Goal: Task Accomplishment & Management: Use online tool/utility

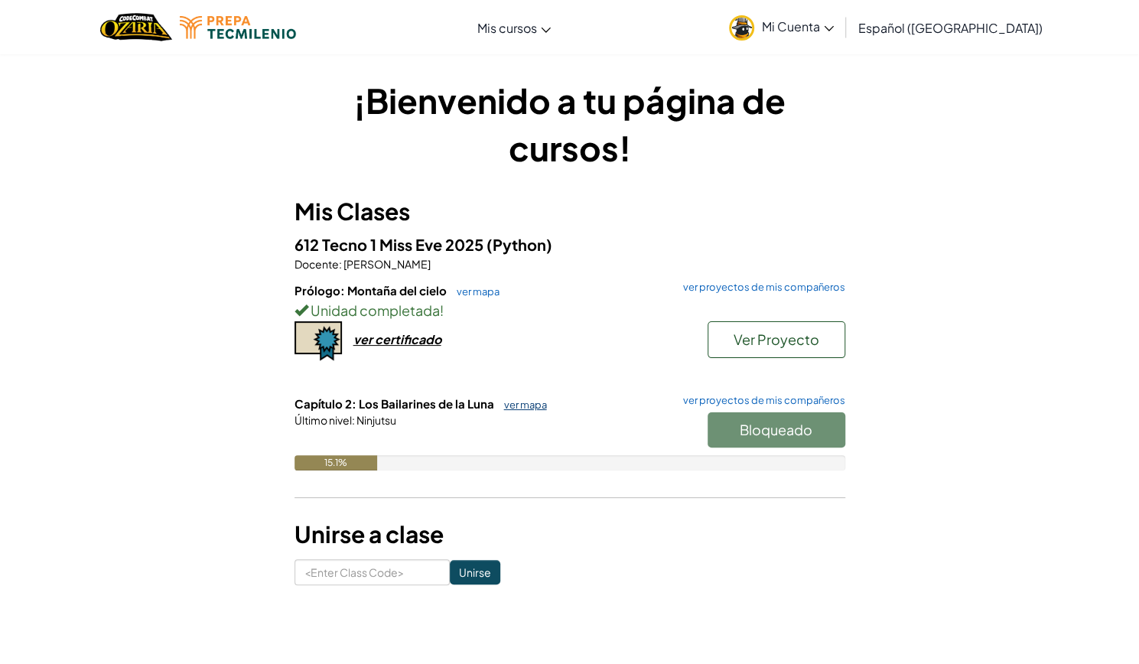
click at [517, 404] on link "ver mapa" at bounding box center [522, 405] width 50 height 12
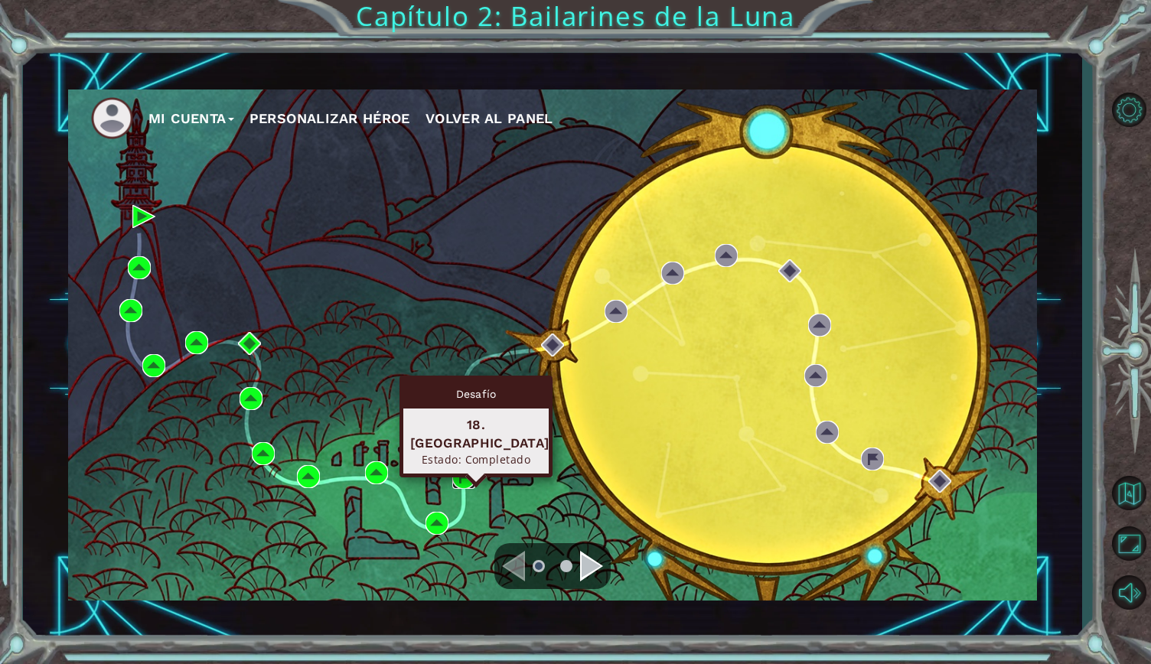
click at [465, 480] on img at bounding box center [463, 477] width 23 height 23
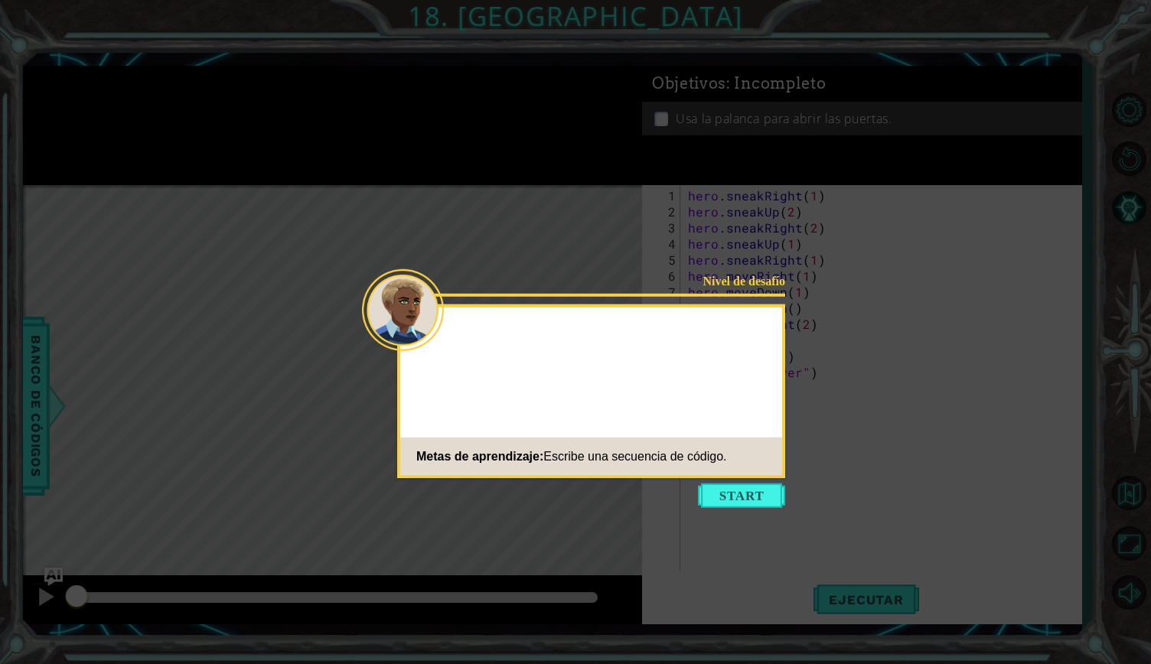
drag, startPoint x: 725, startPoint y: 503, endPoint x: 530, endPoint y: 208, distance: 352.9
click at [530, 208] on icon at bounding box center [575, 332] width 1151 height 664
click at [673, 152] on icon at bounding box center [575, 332] width 1151 height 664
click at [752, 487] on button "Start" at bounding box center [741, 496] width 87 height 24
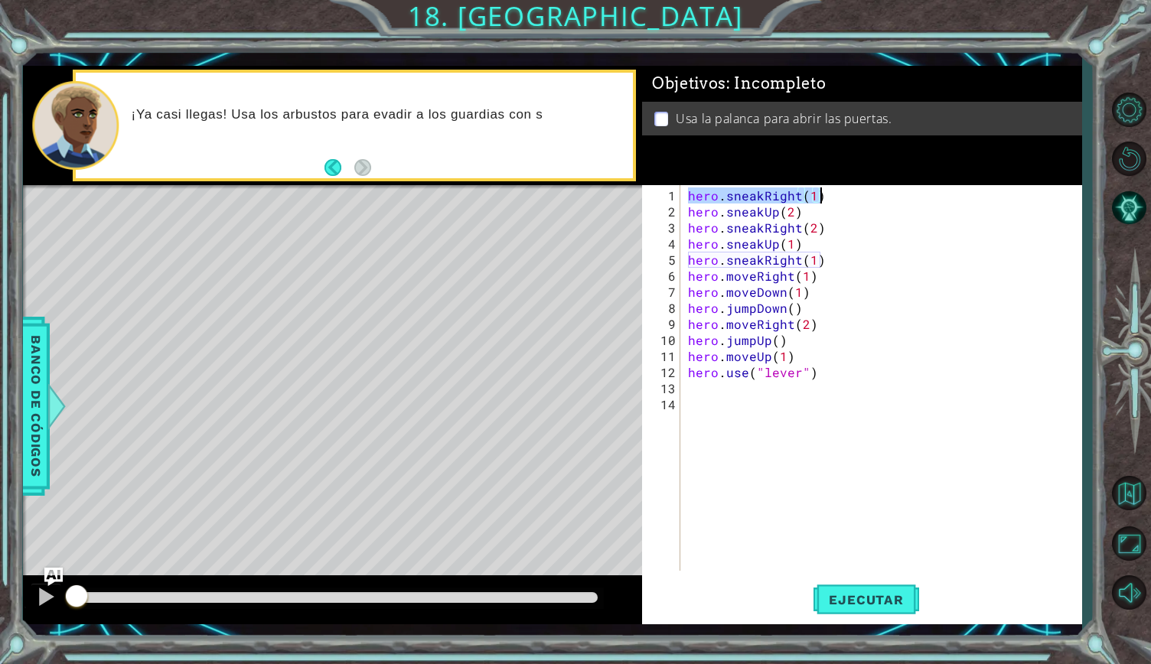
drag, startPoint x: 684, startPoint y: 186, endPoint x: 831, endPoint y: 197, distance: 147.3
click at [831, 197] on div "hero . sneakRight ( 1 ) hero . sneakUp ( 2 ) hero . sneakRight ( 2 ) hero . sne…" at bounding box center [881, 378] width 393 height 386
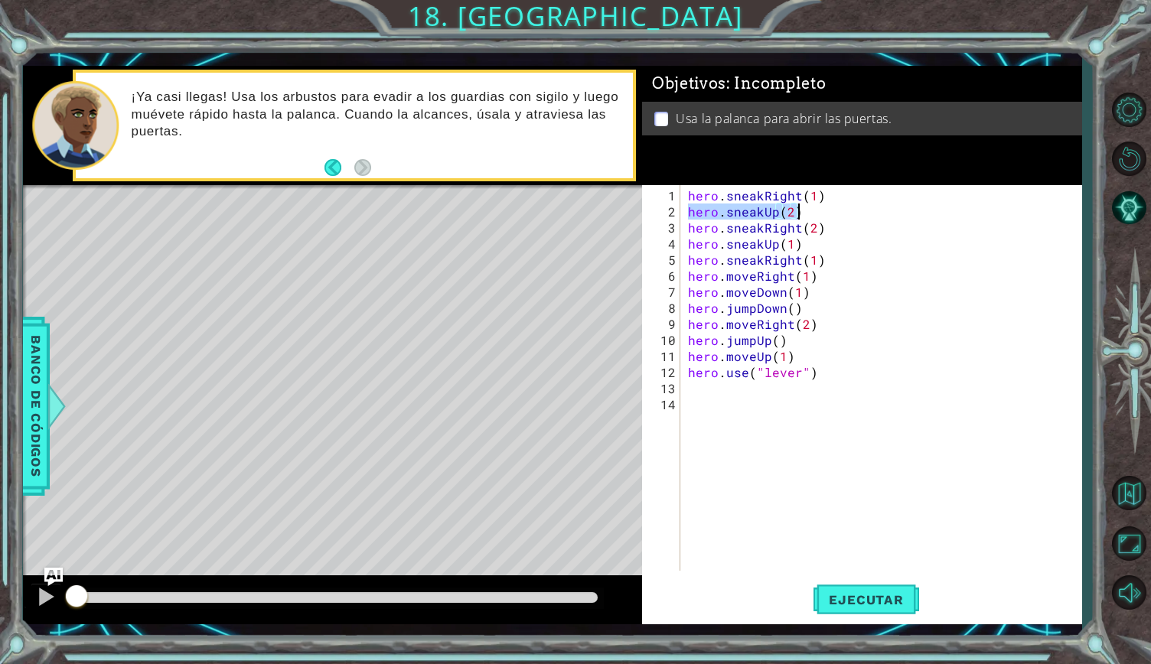
drag, startPoint x: 689, startPoint y: 209, endPoint x: 814, endPoint y: 215, distance: 124.9
click at [814, 215] on div "hero . sneakRight ( 1 ) hero . sneakUp ( 2 ) hero . sneakRight ( 2 ) hero . sne…" at bounding box center [885, 396] width 400 height 418
drag, startPoint x: 687, startPoint y: 226, endPoint x: 837, endPoint y: 224, distance: 150.0
click at [837, 224] on div "hero . sneakRight ( 1 ) hero . sneakUp ( 2 ) hero . sneakRight ( 2 ) hero . sne…" at bounding box center [885, 396] width 400 height 418
drag, startPoint x: 689, startPoint y: 243, endPoint x: 813, endPoint y: 238, distance: 124.8
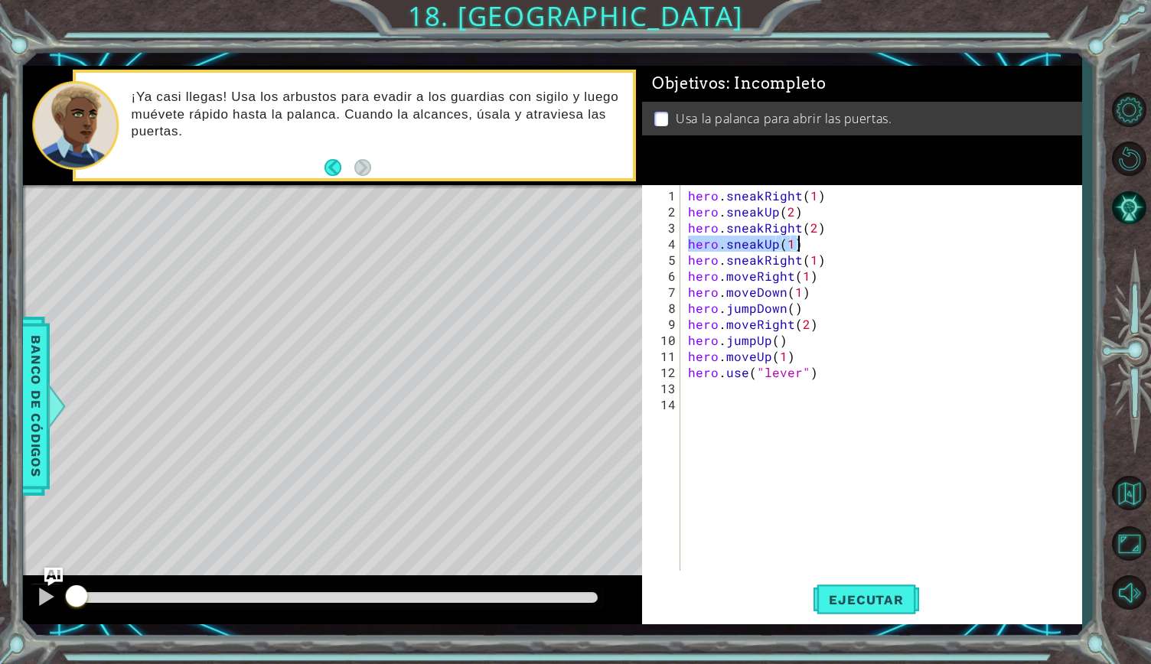
click at [813, 238] on div "hero . sneakRight ( 1 ) hero . sneakUp ( 2 ) hero . sneakRight ( 2 ) hero . sne…" at bounding box center [885, 396] width 400 height 418
drag, startPoint x: 703, startPoint y: 258, endPoint x: 829, endPoint y: 255, distance: 126.3
click at [829, 255] on div "hero . sneakRight ( 1 ) hero . sneakUp ( 2 ) hero . sneakRight ( 2 ) hero . sne…" at bounding box center [885, 396] width 400 height 418
drag, startPoint x: 683, startPoint y: 275, endPoint x: 780, endPoint y: 282, distance: 97.4
click at [780, 282] on div "hero.sneakRight(1) 1 2 3 4 5 6 7 8 9 10 11 12 13 14 hero . sneakRight ( 1 ) her…" at bounding box center [859, 378] width 435 height 386
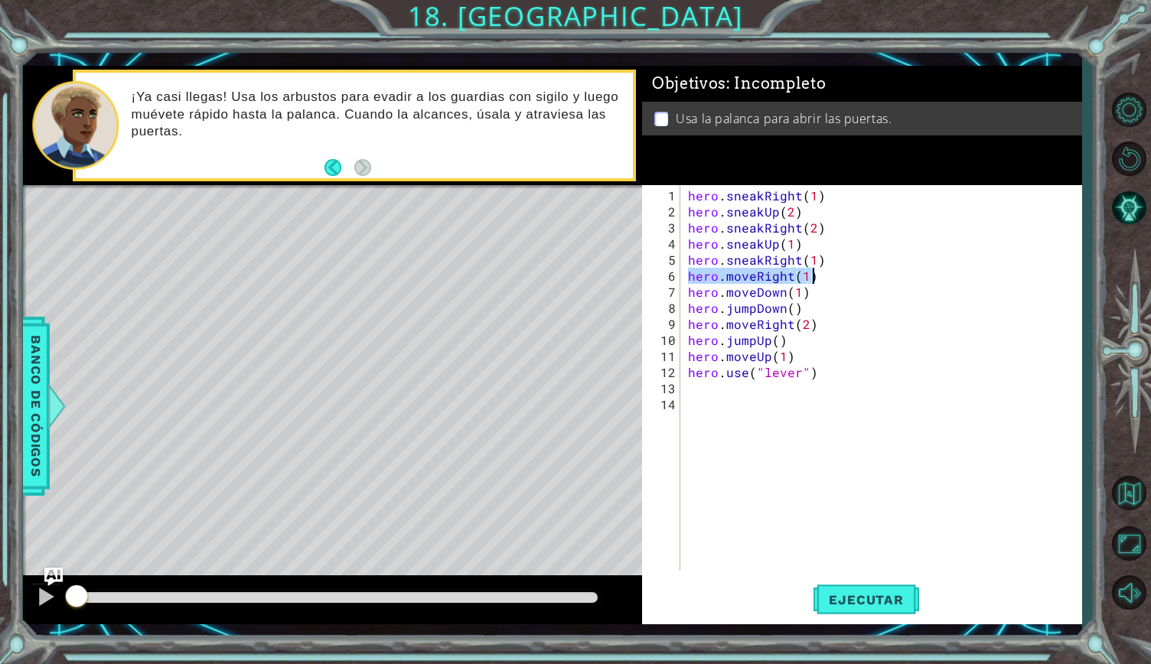
drag, startPoint x: 685, startPoint y: 275, endPoint x: 847, endPoint y: 269, distance: 162.3
click at [847, 269] on div "hero . sneakRight ( 1 ) hero . sneakUp ( 2 ) hero . sneakRight ( 2 ) hero . sne…" at bounding box center [885, 396] width 400 height 418
drag, startPoint x: 689, startPoint y: 292, endPoint x: 804, endPoint y: 293, distance: 115.5
click at [804, 293] on div "hero . sneakRight ( 1 ) hero . sneakUp ( 2 ) hero . sneakRight ( 2 ) hero . sne…" at bounding box center [885, 396] width 400 height 418
drag, startPoint x: 695, startPoint y: 308, endPoint x: 829, endPoint y: 296, distance: 135.2
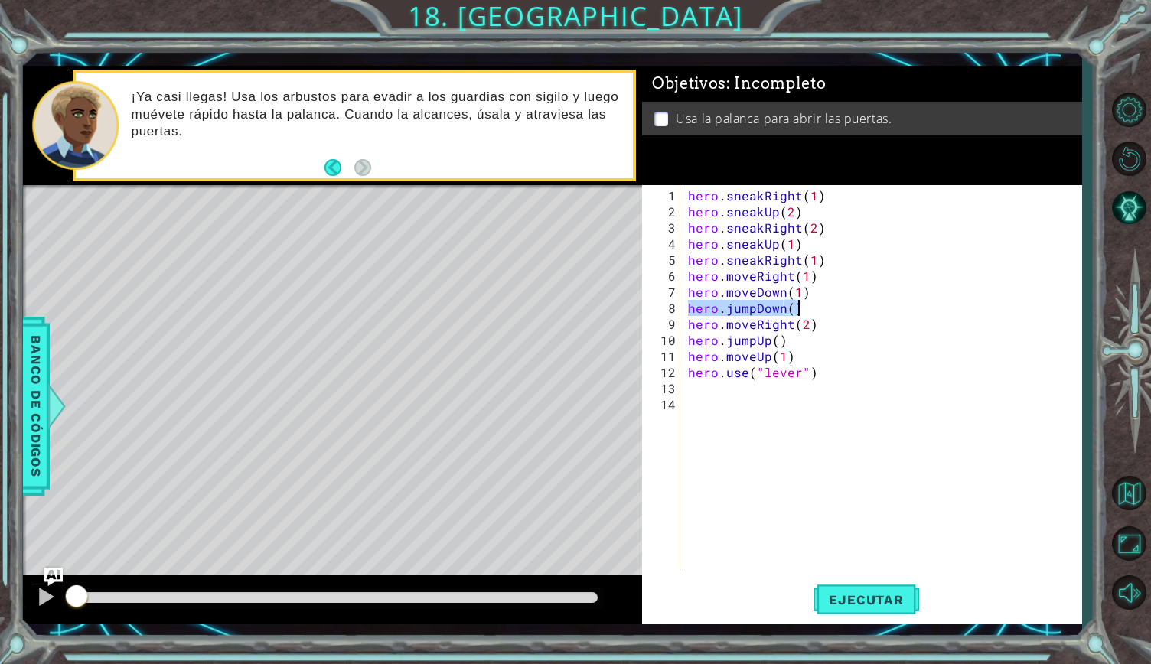
click at [829, 296] on div "hero . sneakRight ( 1 ) hero . sneakUp ( 2 ) hero . sneakRight ( 2 ) hero . sne…" at bounding box center [885, 396] width 400 height 418
click at [858, 374] on div "hero . sneakRight ( 1 ) hero . sneakUp ( 2 ) hero . sneakRight ( 2 ) hero . sne…" at bounding box center [885, 396] width 400 height 418
drag, startPoint x: 686, startPoint y: 307, endPoint x: 824, endPoint y: 305, distance: 137.7
click at [824, 305] on div "hero . sneakRight ( 1 ) hero . sneakUp ( 2 ) hero . sneakRight ( 2 ) hero . sne…" at bounding box center [885, 396] width 400 height 418
type textarea "n(1)hero.jumpDown()"
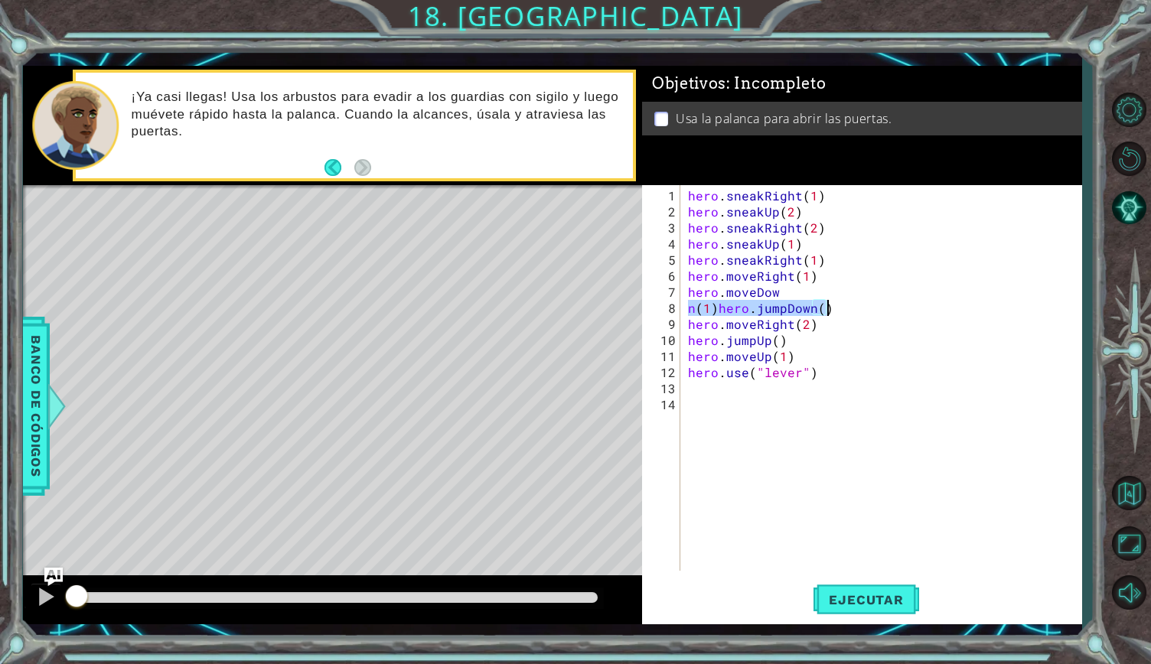
click at [755, 455] on div "hero . sneakRight ( 1 ) hero . sneakUp ( 2 ) hero . sneakRight ( 2 ) hero . sne…" at bounding box center [885, 396] width 400 height 418
drag, startPoint x: 686, startPoint y: 323, endPoint x: 832, endPoint y: 324, distance: 145.4
click at [832, 324] on div "hero . sneakRight ( 1 ) hero . sneakUp ( 2 ) hero . sneakRight ( 2 ) hero . sne…" at bounding box center [885, 396] width 400 height 418
drag, startPoint x: 686, startPoint y: 336, endPoint x: 790, endPoint y: 336, distance: 104.1
click at [790, 336] on div "hero . sneakRight ( 1 ) hero . sneakUp ( 2 ) hero . sneakRight ( 2 ) hero . sne…" at bounding box center [885, 396] width 400 height 418
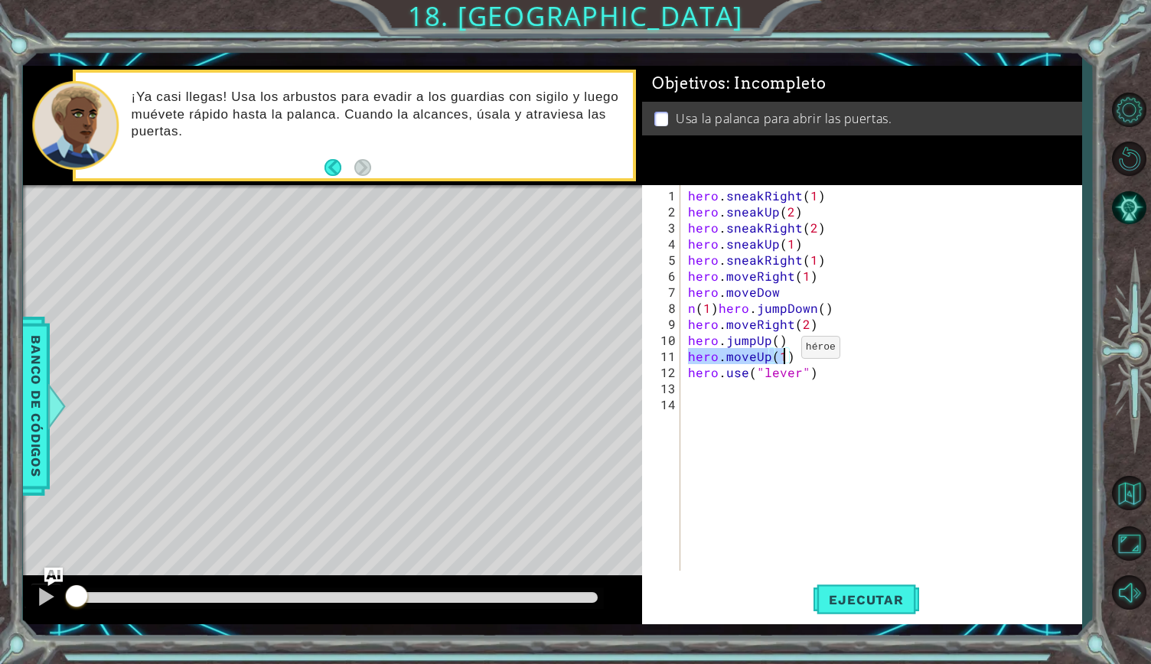
drag, startPoint x: 688, startPoint y: 356, endPoint x: 783, endPoint y: 353, distance: 94.9
click at [783, 353] on div "hero . sneakRight ( 1 ) hero . sneakUp ( 2 ) hero . sneakRight ( 2 ) hero . sne…" at bounding box center [885, 396] width 400 height 418
drag, startPoint x: 686, startPoint y: 373, endPoint x: 823, endPoint y: 365, distance: 136.4
click at [823, 365] on div "hero . sneakRight ( 1 ) hero . sneakUp ( 2 ) hero . sneakRight ( 2 ) hero . sne…" at bounding box center [885, 396] width 400 height 418
type textarea "hero.use("lever")"
